Goal: Navigation & Orientation: Go to known website

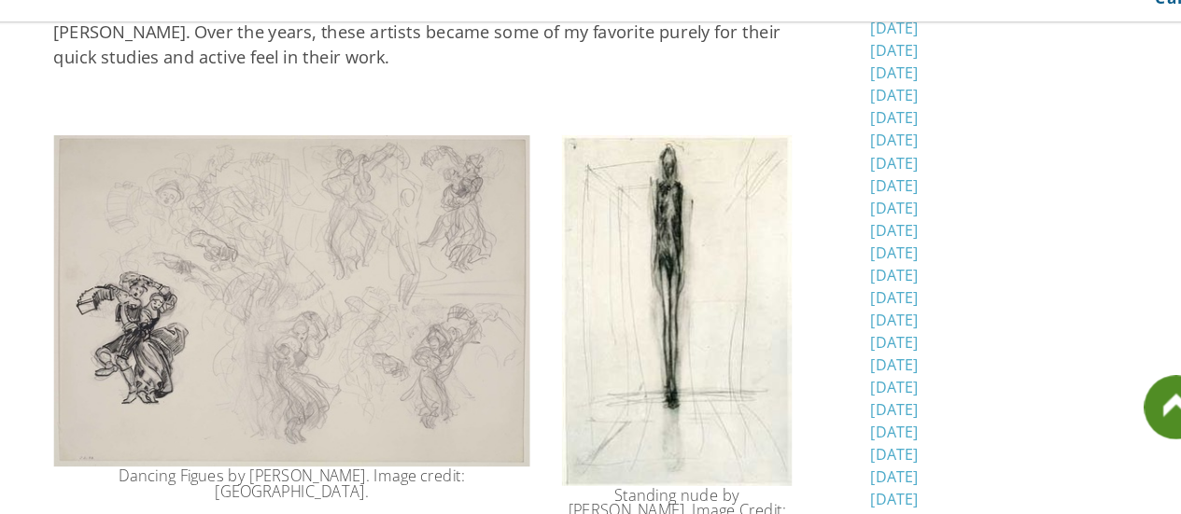
scroll to position [830, 0]
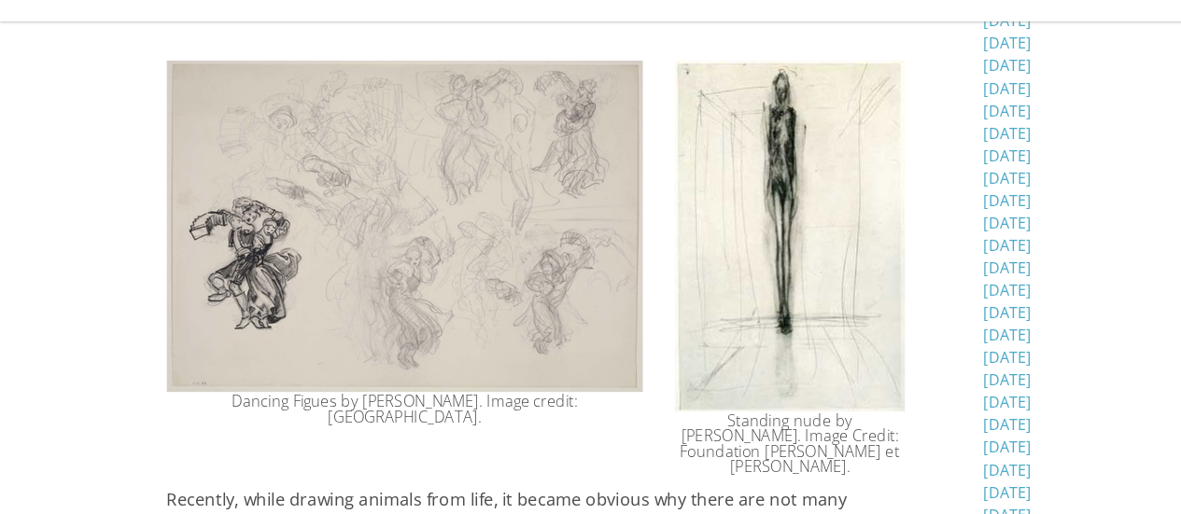
click at [392, 410] on div "Dancing Figues by [PERSON_NAME]. Image credit: [GEOGRAPHIC_DATA]." at bounding box center [354, 423] width 416 height 27
click at [400, 410] on div "Dancing Figues by [PERSON_NAME]. Image credit: [GEOGRAPHIC_DATA]." at bounding box center [354, 423] width 416 height 27
drag, startPoint x: 400, startPoint y: 409, endPoint x: 491, endPoint y: 366, distance: 101.1
click at [491, 366] on div "Dancing Figues by [PERSON_NAME]. Image credit: [GEOGRAPHIC_DATA]." at bounding box center [354, 277] width 416 height 337
click at [424, 450] on td "Dancing Figues by [PERSON_NAME]. Image credit: [GEOGRAPHIC_DATA]." at bounding box center [354, 299] width 444 height 381
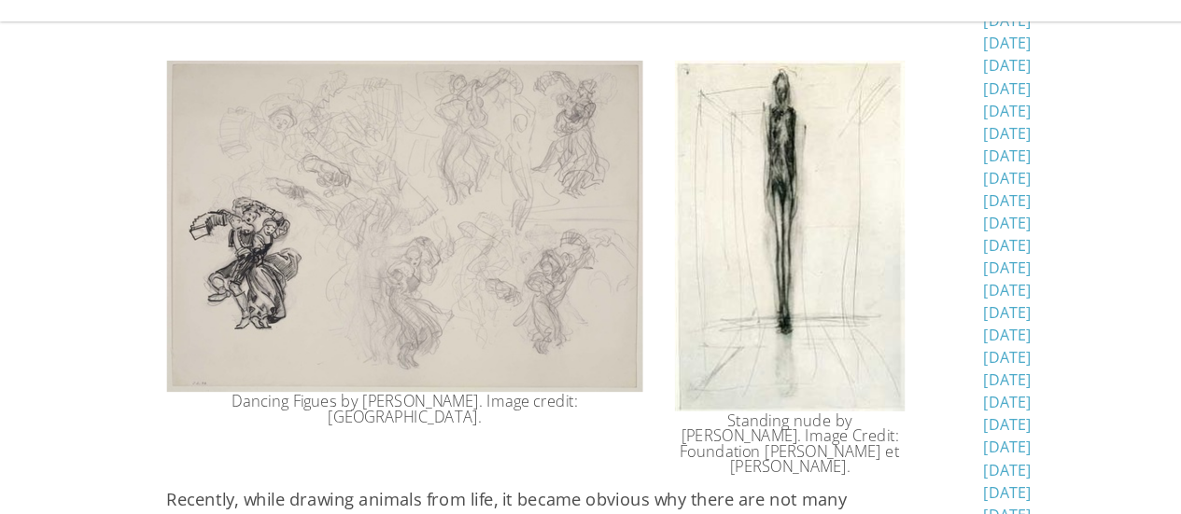
click at [405, 297] on img at bounding box center [354, 263] width 416 height 289
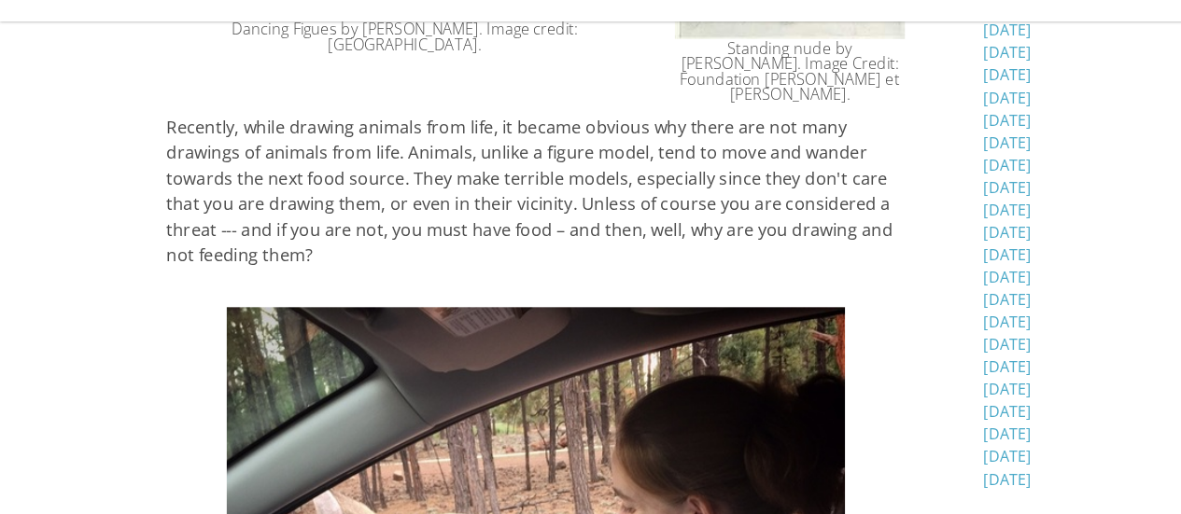
scroll to position [1160, 0]
